Goal: Communication & Community: Ask a question

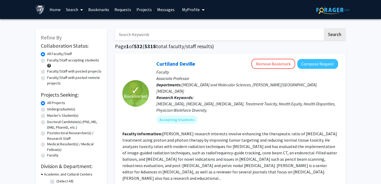
scroll to position [4, 0]
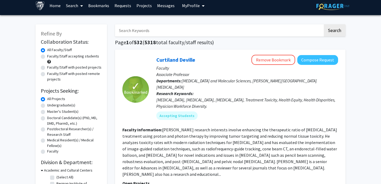
click at [228, 83] on span "[MEDICAL_DATA] and Molecular Sciences, [PERSON_NAME][GEOGRAPHIC_DATA][MEDICAL_D…" at bounding box center [236, 84] width 161 height 12
click at [67, 104] on label "Undergraduate(s)" at bounding box center [61, 106] width 28 height 6
click at [51, 104] on input "Undergraduate(s)" at bounding box center [48, 104] width 3 height 3
radio input "true"
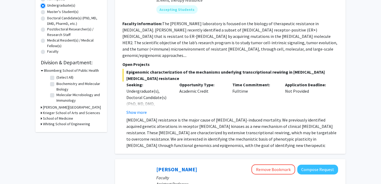
scroll to position [38, 0]
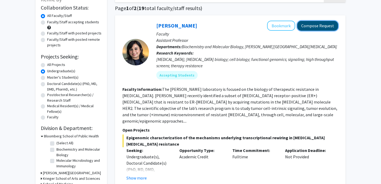
click at [324, 28] on button "Compose Request" at bounding box center [317, 26] width 41 height 10
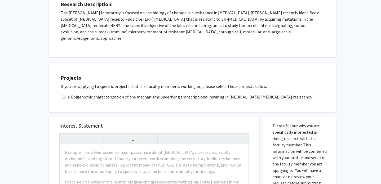
scroll to position [68, 0]
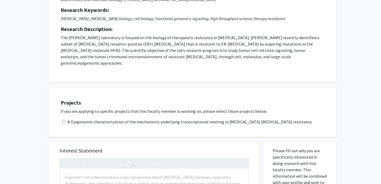
click at [160, 88] on div "Projects If you are applying to specific projects that this faculty member is w…" at bounding box center [193, 112] width 288 height 49
drag, startPoint x: 161, startPoint y: 104, endPoint x: 186, endPoint y: 104, distance: 24.9
click at [186, 108] on p "If you are applying to specific projects that this faculty member is working on…" at bounding box center [196, 111] width 270 height 6
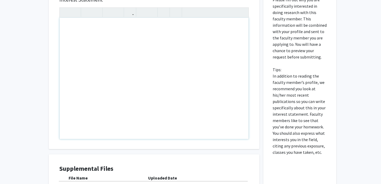
scroll to position [216, 0]
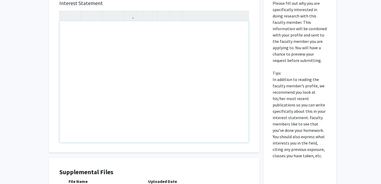
click at [139, 45] on div "Note to users with screen readers: Please press Alt+0 or Option+0 to deactivate…" at bounding box center [154, 81] width 189 height 121
paste div "Note to users with screen readers: Please press Alt+0 or Option+0 to deactivate…"
type textarea "<l>Ipsu dolorsita, Co.Adipi!</e>&sedd;<e>T inci utla etdolor magna ali enim. Ad…"
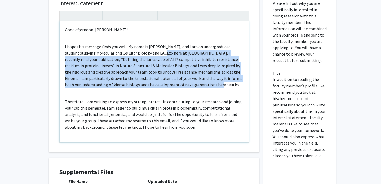
drag, startPoint x: 149, startPoint y: 45, endPoint x: 173, endPoint y: 80, distance: 42.9
click at [176, 80] on p "I hope this message finds you well. My name is [PERSON_NAME], and I am an under…" at bounding box center [154, 65] width 178 height 45
click at [173, 80] on p "I hope this message finds you well. My name is [PERSON_NAME], and I am an under…" at bounding box center [154, 65] width 178 height 45
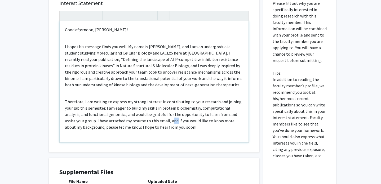
drag, startPoint x: 142, startPoint y: 114, endPoint x: 137, endPoint y: 113, distance: 5.4
click at [137, 113] on p "Therefore, I am writing to express my strong interest in contributing to your r…" at bounding box center [154, 115] width 178 height 32
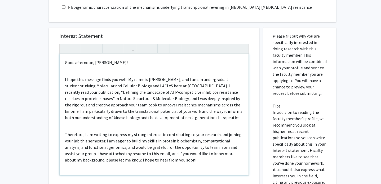
scroll to position [282, 0]
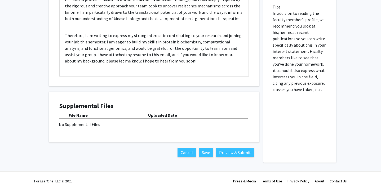
click at [103, 124] on div "Supplemental Files File Name Uploaded Date No Supplemental Files" at bounding box center [154, 117] width 190 height 30
click at [92, 121] on div "No Supplemental Files" at bounding box center [154, 124] width 191 height 6
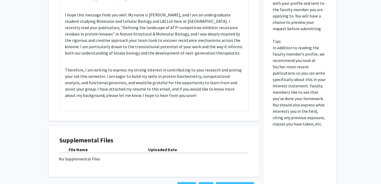
scroll to position [228, 0]
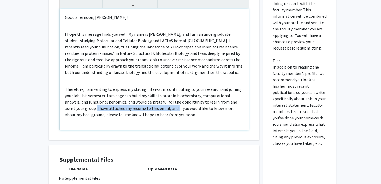
drag, startPoint x: 239, startPoint y: 95, endPoint x: 143, endPoint y: 103, distance: 96.6
click at [143, 103] on p "Therefore, I am writing to express my strong interest in contributing to your r…" at bounding box center [154, 102] width 178 height 32
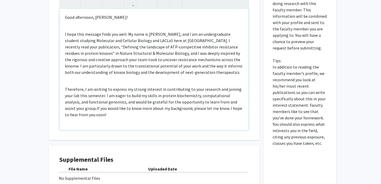
click at [245, 95] on div "Good afternoon, [PERSON_NAME]! I hope this message finds you well. My name is […" at bounding box center [154, 69] width 189 height 121
type textarea "<l>Ipsu dolorsita, Co.Adipi!</e>&sedd;<e>T inci utla etdolor magna ali enim. Ad…"
click at [127, 111] on p "Therefore, I am writing to express my strong interest in contributing to your r…" at bounding box center [154, 102] width 178 height 32
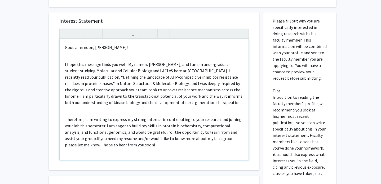
scroll to position [1, 0]
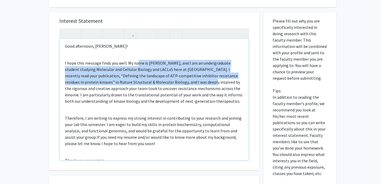
drag, startPoint x: 137, startPoint y: 54, endPoint x: 152, endPoint y: 77, distance: 27.9
click at [162, 77] on p "I hope this message finds you well. My name is [PERSON_NAME], and I am an under…" at bounding box center [154, 82] width 178 height 45
click at [152, 77] on p "I hope this message finds you well. My name is [PERSON_NAME], and I am an under…" at bounding box center [154, 82] width 178 height 45
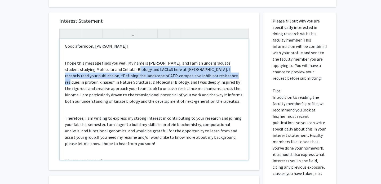
drag, startPoint x: 122, startPoint y: 64, endPoint x: 198, endPoint y: 67, distance: 75.6
click at [198, 67] on p "I hope this message finds you well. My name is [PERSON_NAME], and I am an under…" at bounding box center [154, 82] width 178 height 45
click at [196, 66] on p "I hope this message finds you well. My name is [PERSON_NAME], and I am an under…" at bounding box center [154, 82] width 178 height 45
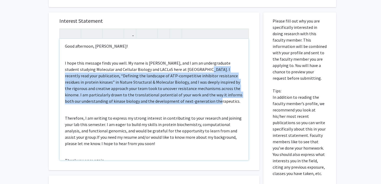
drag, startPoint x: 188, startPoint y: 63, endPoint x: 159, endPoint y: 94, distance: 42.8
click at [159, 94] on p "I hope this message finds you well. My name is [PERSON_NAME], and I am an under…" at bounding box center [154, 82] width 178 height 45
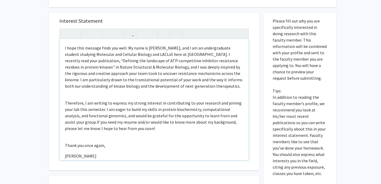
scroll to position [25, 0]
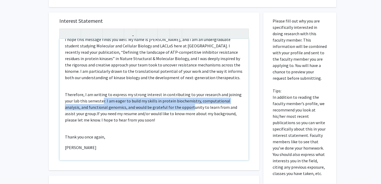
drag, startPoint x: 94, startPoint y: 93, endPoint x: 166, endPoint y: 99, distance: 72.1
click at [166, 99] on p "Therefore, I am writing to express my strong interest in contributing to your r…" at bounding box center [154, 107] width 178 height 32
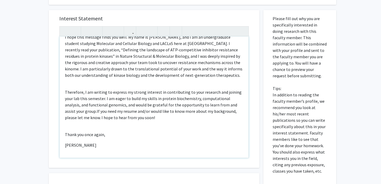
scroll to position [282, 0]
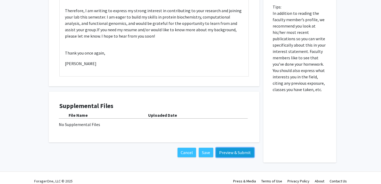
click at [225, 148] on button "Preview & Submit" at bounding box center [235, 153] width 38 height 10
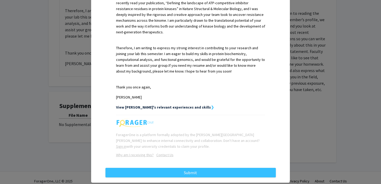
scroll to position [180, 0]
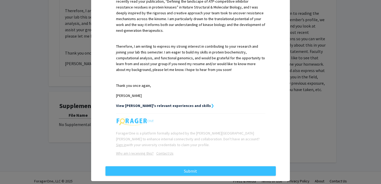
click at [172, 103] on strong "View [PERSON_NAME]'s relevant experiences and skills" at bounding box center [163, 105] width 95 height 5
click at [191, 103] on strong "View [PERSON_NAME]'s relevant experiences and skills" at bounding box center [163, 105] width 95 height 5
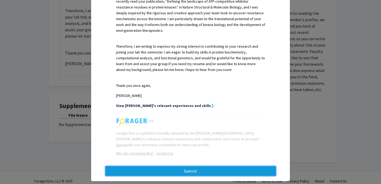
click at [186, 166] on button "Submit" at bounding box center [191, 171] width 170 height 10
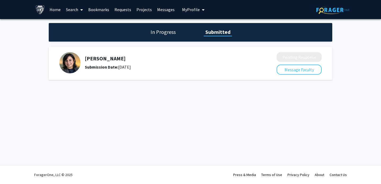
click at [195, 10] on span "My Profile" at bounding box center [191, 9] width 18 height 5
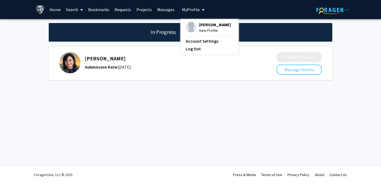
click at [199, 29] on span "View Profile" at bounding box center [215, 31] width 32 height 6
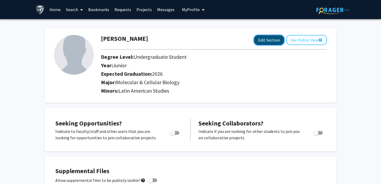
click at [271, 37] on button "Edit Section" at bounding box center [269, 40] width 30 height 10
select select "junior"
select select "2026"
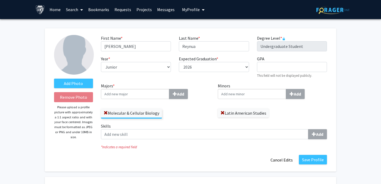
click at [194, 56] on label "Expected Graduation * required" at bounding box center [199, 59] width 40 height 6
click at [194, 62] on select "--- 2018 2019 2020 2021 2022 2023 2024 2025 2026 2027 2028 2029 2030 2031" at bounding box center [214, 67] width 70 height 10
click at [123, 67] on select "--- First-year Sophomore Junior Senior Postbaccalaureate Certificate" at bounding box center [136, 67] width 70 height 10
select select "senior"
click at [101, 62] on select "--- First-year Sophomore Junior Senior Postbaccalaureate Certificate" at bounding box center [136, 67] width 70 height 10
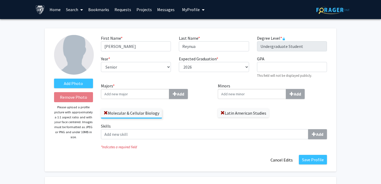
click at [247, 79] on div "First Name * required [PERSON_NAME] Last Name * required Reynua Degree Level * …" at bounding box center [214, 59] width 234 height 48
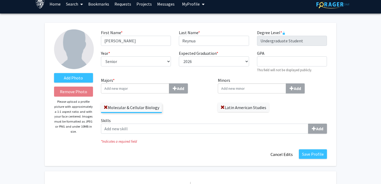
scroll to position [8, 0]
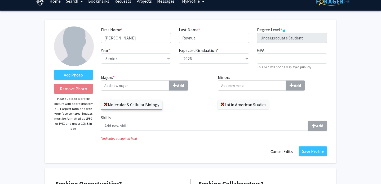
drag, startPoint x: 239, startPoint y: 108, endPoint x: 232, endPoint y: 107, distance: 6.6
click at [232, 107] on label "Latin American Studies" at bounding box center [243, 104] width 51 height 9
click at [224, 106] on span at bounding box center [223, 105] width 4 height 4
click at [139, 88] on input "Majors * Add" at bounding box center [135, 86] width 68 height 10
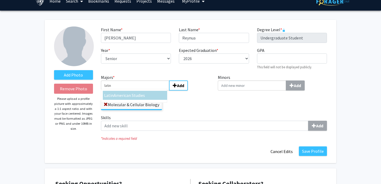
type input "latin"
click at [133, 98] on span "American Studies" at bounding box center [129, 95] width 31 height 5
click at [133, 91] on input "latin" at bounding box center [135, 86] width 68 height 10
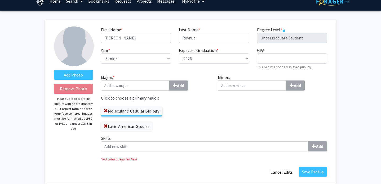
click at [182, 113] on div "Molecular & Cellular Biology Latin American Studies" at bounding box center [155, 116] width 109 height 30
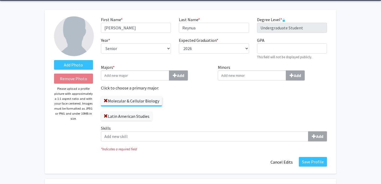
scroll to position [24, 0]
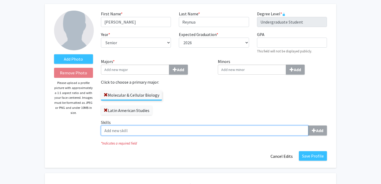
click at [166, 131] on input "Skills Add" at bounding box center [205, 131] width 208 height 10
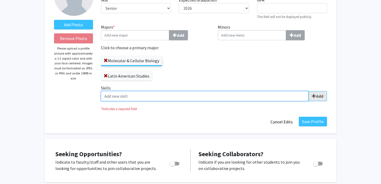
scroll to position [60, 0]
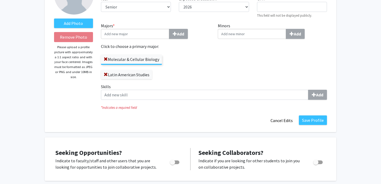
click at [269, 102] on div "Skills Add" at bounding box center [214, 94] width 234 height 21
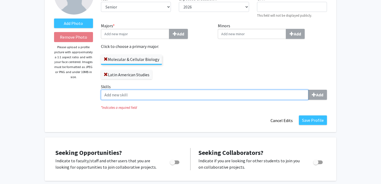
click at [307, 96] on input "Skills Add" at bounding box center [205, 95] width 208 height 10
type input "Bilingual (Fluent"
drag, startPoint x: 143, startPoint y: 96, endPoint x: 91, endPoint y: 95, distance: 51.4
click at [91, 95] on form "Add Photo Remove Photo Please upload a profile picture with approximately a 1:1…" at bounding box center [190, 50] width 281 height 151
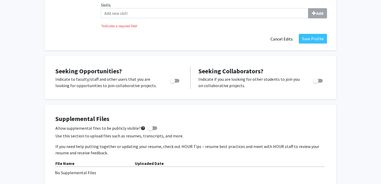
click at [98, 89] on p "Indicate to faculty/staff and other users that you are looking for opportunitie…" at bounding box center [107, 82] width 104 height 13
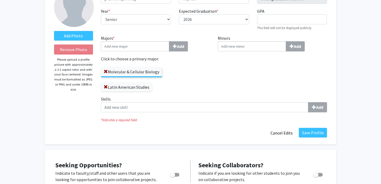
scroll to position [56, 0]
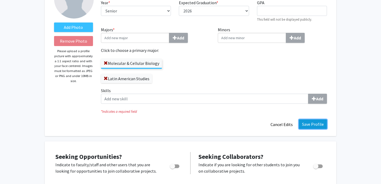
click at [319, 122] on button "Save Profile" at bounding box center [313, 125] width 28 height 10
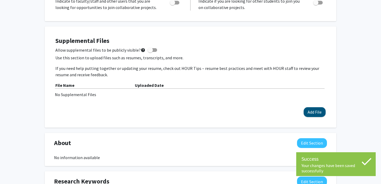
scroll to position [132, 0]
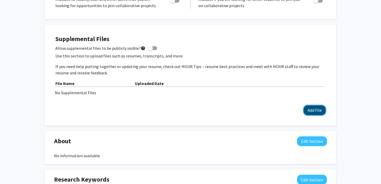
click at [322, 109] on button "Add File" at bounding box center [315, 111] width 22 height 10
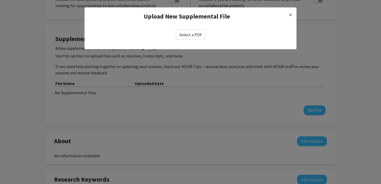
click at [195, 32] on label "Select a PDF" at bounding box center [190, 35] width 29 height 10
click at [0, 0] on input "Select a PDF" at bounding box center [0, 0] width 0 height 0
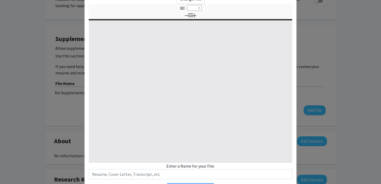
scroll to position [67, 0]
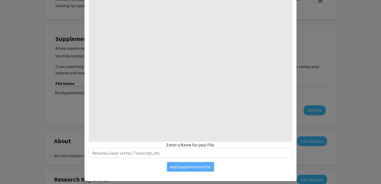
select select "custom"
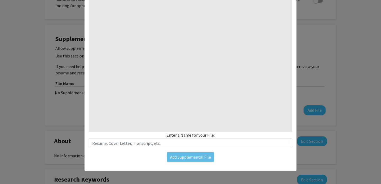
type input "0"
select select "custom"
type input "1"
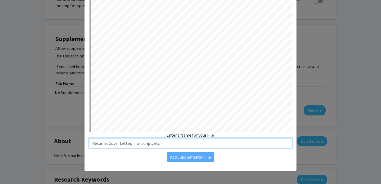
click at [171, 145] on input "text" at bounding box center [191, 143] width 204 height 10
select select "auto"
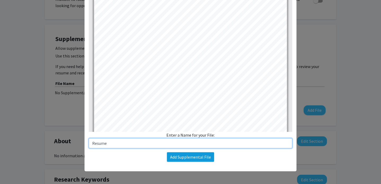
type input "Resume"
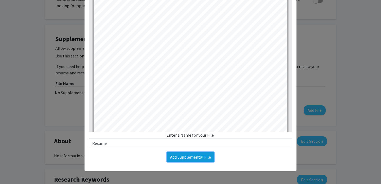
click at [192, 158] on button "Add Supplemental File" at bounding box center [190, 157] width 47 height 10
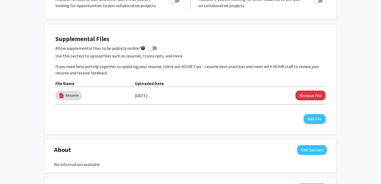
scroll to position [136, 0]
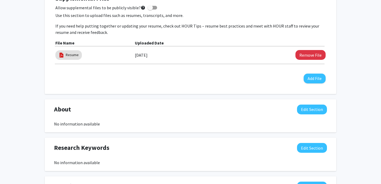
click at [187, 119] on div "About Edit Section No information available" at bounding box center [190, 116] width 281 height 23
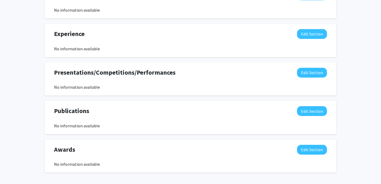
scroll to position [265, 0]
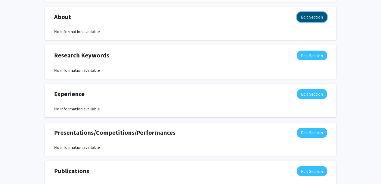
click at [306, 17] on button "Edit Section" at bounding box center [312, 17] width 30 height 10
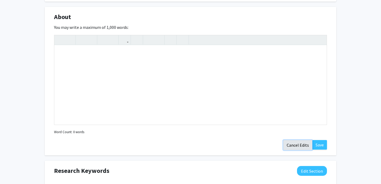
click at [303, 148] on button "Cancel Edits" at bounding box center [297, 145] width 29 height 10
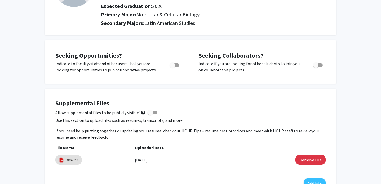
scroll to position [0, 0]
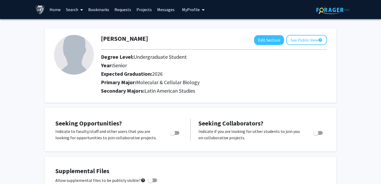
click at [54, 9] on link "Home" at bounding box center [55, 9] width 16 height 19
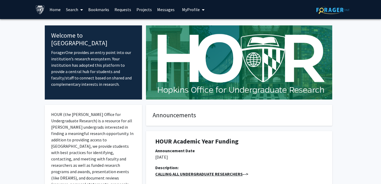
click at [78, 10] on link "Search" at bounding box center [74, 9] width 22 height 19
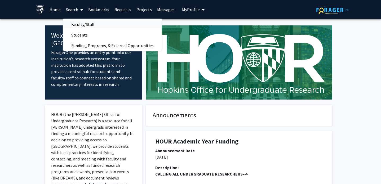
click at [90, 25] on span "Faculty/Staff" at bounding box center [82, 24] width 39 height 11
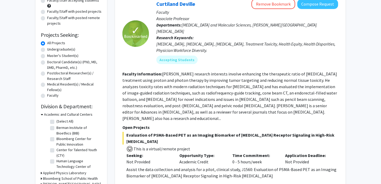
scroll to position [61, 0]
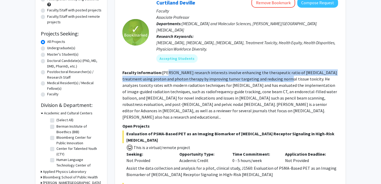
drag, startPoint x: 167, startPoint y: 67, endPoint x: 270, endPoint y: 75, distance: 103.2
click at [270, 75] on fg-read-more "[PERSON_NAME] research interests involve enhancing the therapeutic ratio of [ME…" at bounding box center [229, 95] width 215 height 50
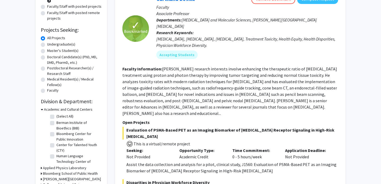
scroll to position [0, 0]
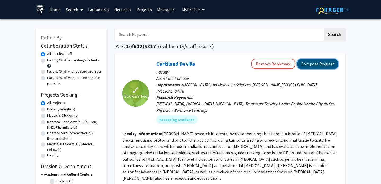
click at [315, 66] on button "Compose Request" at bounding box center [317, 64] width 41 height 10
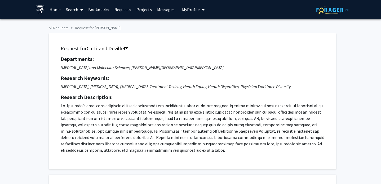
scroll to position [2, 0]
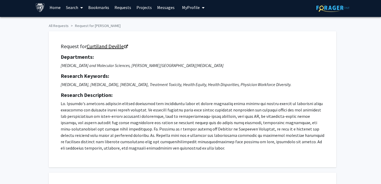
click at [90, 45] on link "Curtiland Deville" at bounding box center [107, 46] width 41 height 7
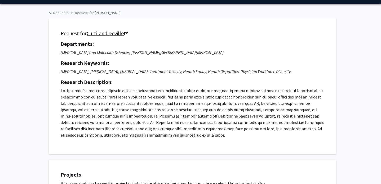
scroll to position [15, 0]
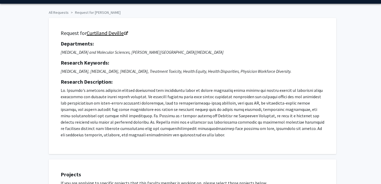
click at [109, 33] on link "Curtiland Deville" at bounding box center [107, 33] width 41 height 7
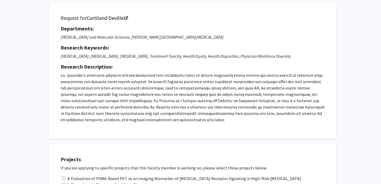
scroll to position [31, 0]
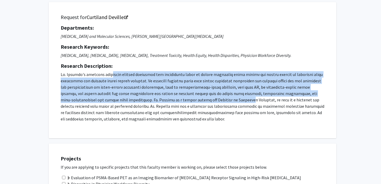
drag, startPoint x: 105, startPoint y: 74, endPoint x: 193, endPoint y: 97, distance: 90.9
click at [194, 98] on p at bounding box center [193, 96] width 264 height 51
click at [193, 97] on p at bounding box center [193, 96] width 264 height 51
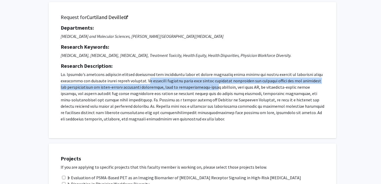
drag, startPoint x: 143, startPoint y: 80, endPoint x: 203, endPoint y: 88, distance: 61.3
click at [208, 89] on p at bounding box center [193, 96] width 264 height 51
click at [203, 88] on p at bounding box center [193, 96] width 264 height 51
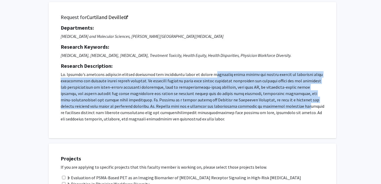
drag, startPoint x: 202, startPoint y: 77, endPoint x: 238, endPoint y: 106, distance: 45.5
click at [239, 106] on p at bounding box center [193, 96] width 264 height 51
click at [238, 106] on p at bounding box center [193, 96] width 264 height 51
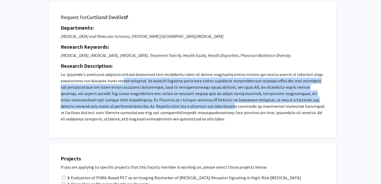
drag, startPoint x: 120, startPoint y: 82, endPoint x: 173, endPoint y: 107, distance: 58.0
click at [176, 107] on p at bounding box center [193, 96] width 264 height 51
click at [173, 107] on p at bounding box center [193, 96] width 264 height 51
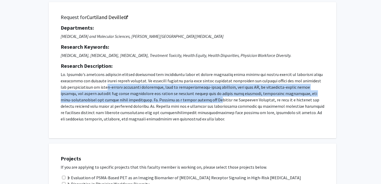
drag, startPoint x: 103, startPoint y: 87, endPoint x: 162, endPoint y: 98, distance: 59.9
click at [162, 98] on p at bounding box center [193, 96] width 264 height 51
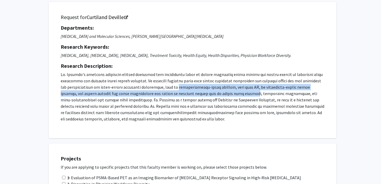
drag, startPoint x: 173, startPoint y: 89, endPoint x: 225, endPoint y: 91, distance: 52.5
click at [226, 91] on p at bounding box center [193, 96] width 264 height 51
click at [225, 91] on p at bounding box center [193, 96] width 264 height 51
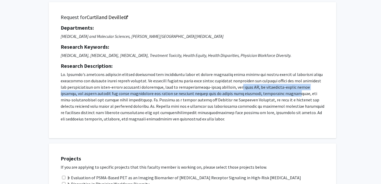
drag, startPoint x: 235, startPoint y: 85, endPoint x: 262, endPoint y: 96, distance: 29.6
click at [262, 96] on p at bounding box center [193, 96] width 264 height 51
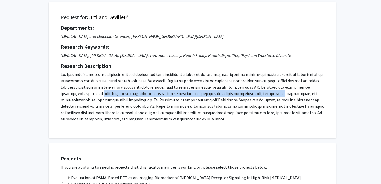
drag, startPoint x: 79, startPoint y: 91, endPoint x: 254, endPoint y: 95, distance: 174.8
click at [253, 95] on p at bounding box center [193, 96] width 264 height 51
click at [254, 95] on p at bounding box center [193, 96] width 264 height 51
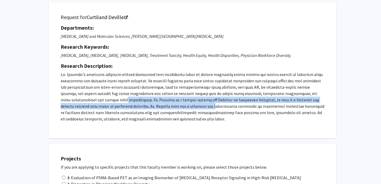
drag, startPoint x: 82, startPoint y: 101, endPoint x: 158, endPoint y: 103, distance: 75.9
click at [158, 103] on p at bounding box center [193, 96] width 264 height 51
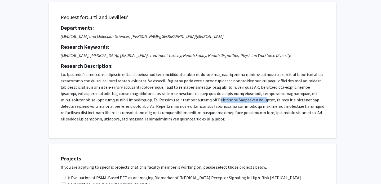
drag, startPoint x: 161, startPoint y: 99, endPoint x: 209, endPoint y: 103, distance: 47.7
click at [209, 103] on p at bounding box center [193, 96] width 264 height 51
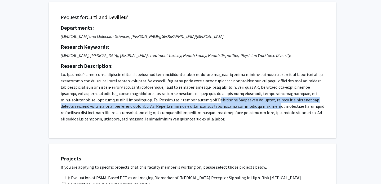
click at [209, 103] on p at bounding box center [193, 96] width 264 height 51
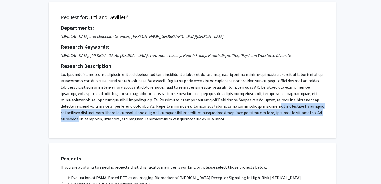
drag, startPoint x: 209, startPoint y: 103, endPoint x: 259, endPoint y: 114, distance: 51.5
click at [259, 114] on p at bounding box center [193, 96] width 264 height 51
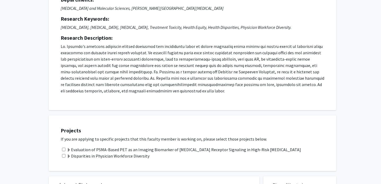
scroll to position [34, 0]
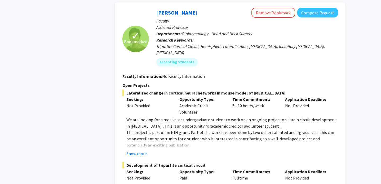
scroll to position [1173, 0]
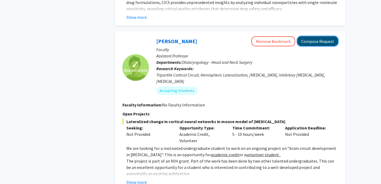
click at [311, 36] on button "Compose Request" at bounding box center [317, 41] width 41 height 10
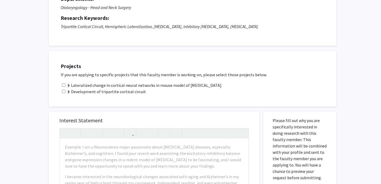
scroll to position [82, 0]
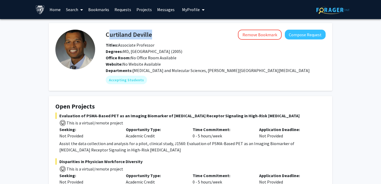
drag, startPoint x: 106, startPoint y: 33, endPoint x: 192, endPoint y: 33, distance: 85.9
click at [192, 34] on div "[PERSON_NAME] Remove Bookmark Compose Request" at bounding box center [216, 35] width 228 height 10
copy h4 "Curtiland Deville"
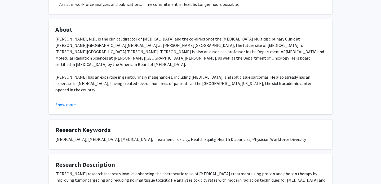
scroll to position [186, 0]
click at [68, 105] on button "Show more" at bounding box center [65, 104] width 20 height 6
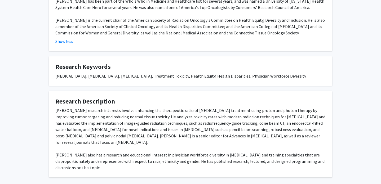
scroll to position [339, 0]
